Goal: Task Accomplishment & Management: Manage account settings

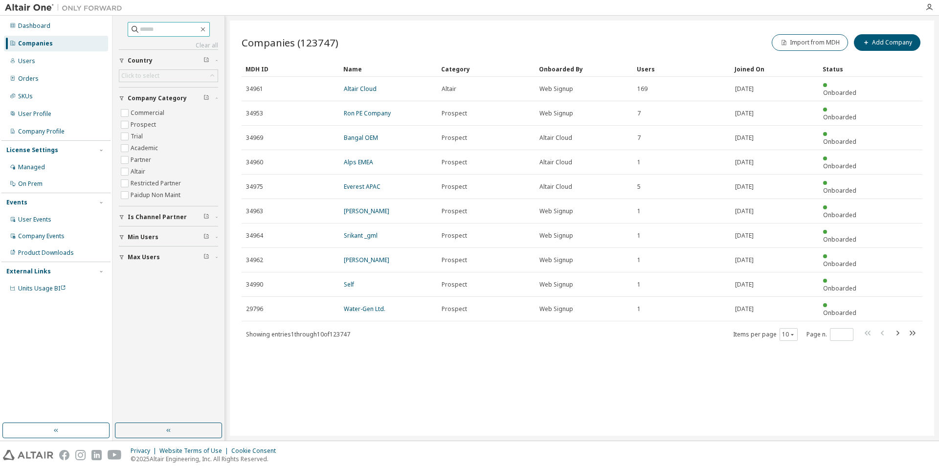
click at [156, 29] on input "text" at bounding box center [169, 29] width 59 height 10
type input "****"
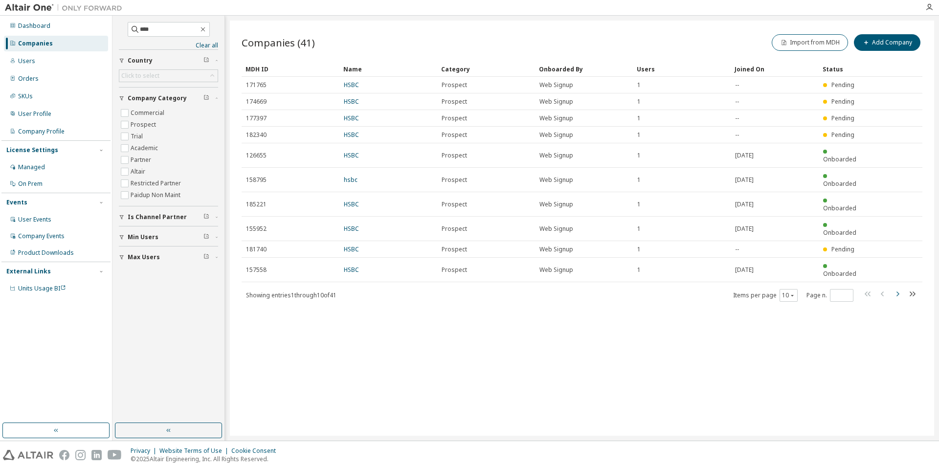
click at [901, 288] on icon "button" at bounding box center [897, 294] width 12 height 12
type input "*"
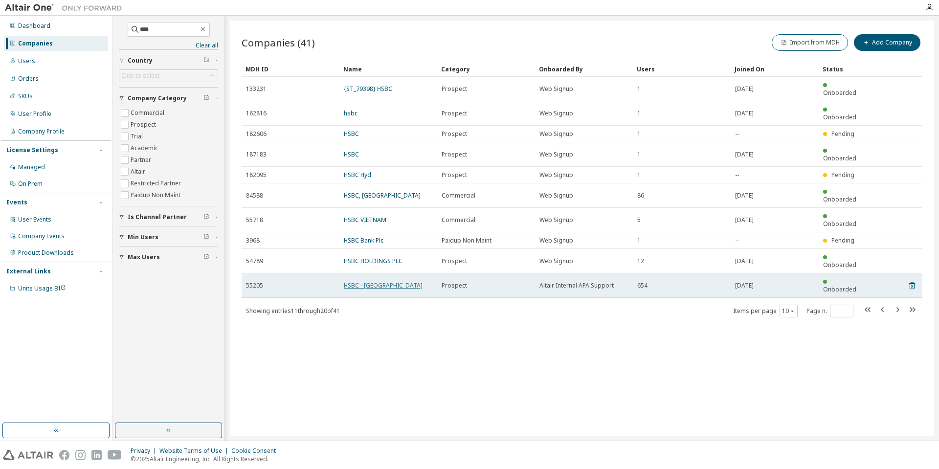
click at [367, 281] on link "HSBC - [GEOGRAPHIC_DATA]" at bounding box center [383, 285] width 79 height 8
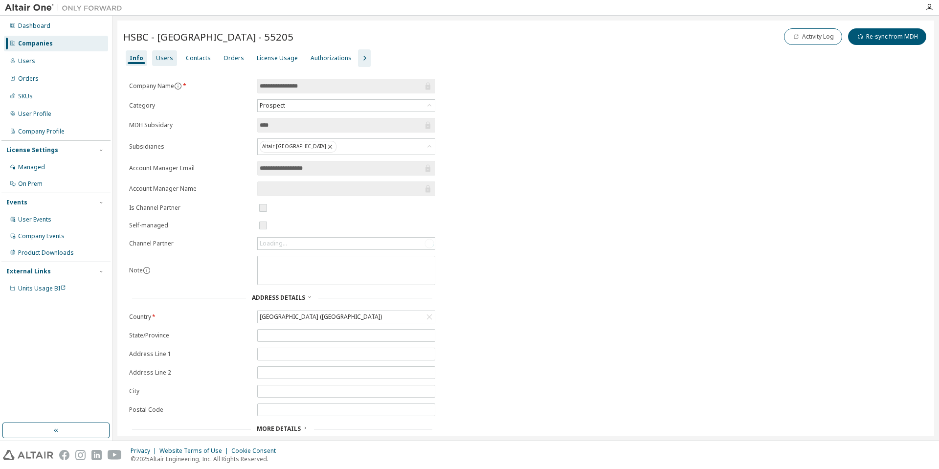
click at [159, 63] on div "Users" at bounding box center [164, 58] width 25 height 16
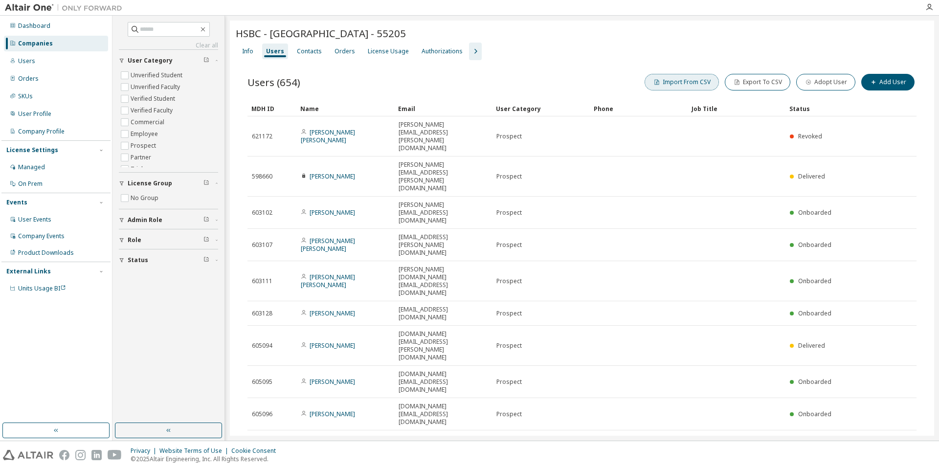
click at [692, 81] on button "Import From CSV" at bounding box center [681, 82] width 74 height 17
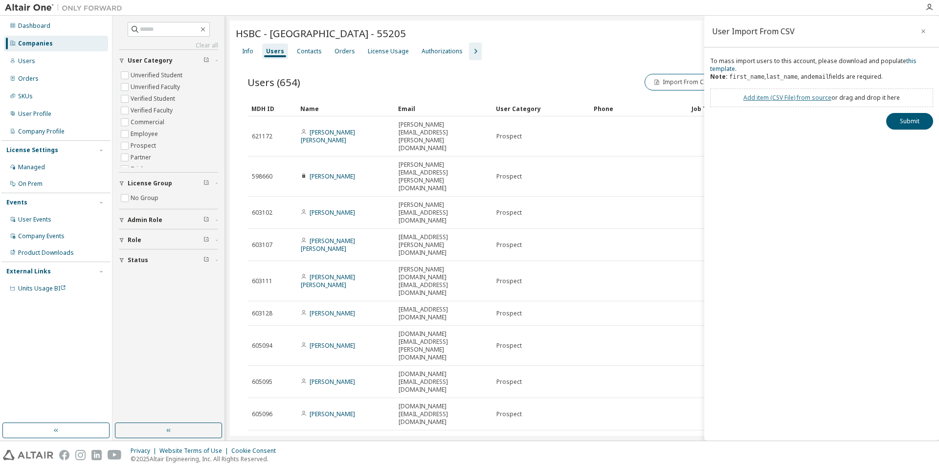
click at [777, 97] on link "Add item ( CSV File ) from source" at bounding box center [787, 97] width 88 height 8
click at [920, 148] on div "User Import From CSV To mass import users to this account, please download and …" at bounding box center [821, 228] width 235 height 425
click at [917, 140] on button "Submit" at bounding box center [909, 139] width 47 height 17
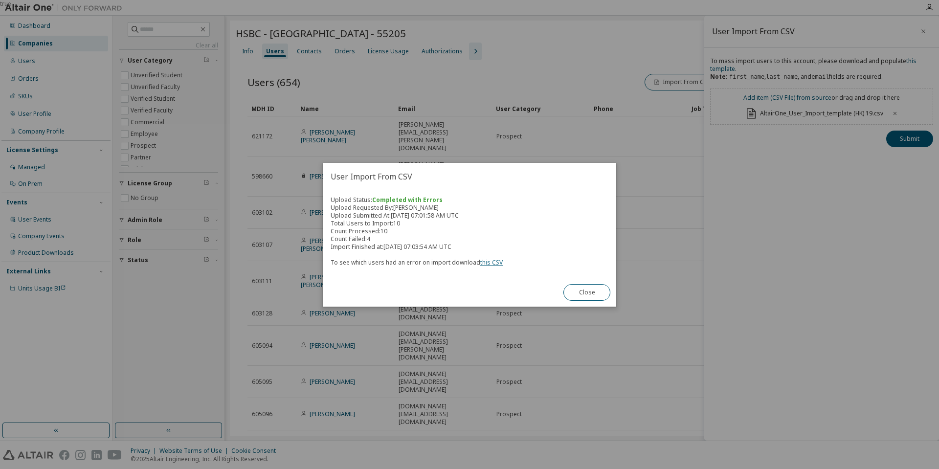
click at [488, 261] on link "this CSV" at bounding box center [491, 262] width 22 height 8
click at [591, 287] on button "Close" at bounding box center [586, 292] width 47 height 17
